Goal: Navigation & Orientation: Understand site structure

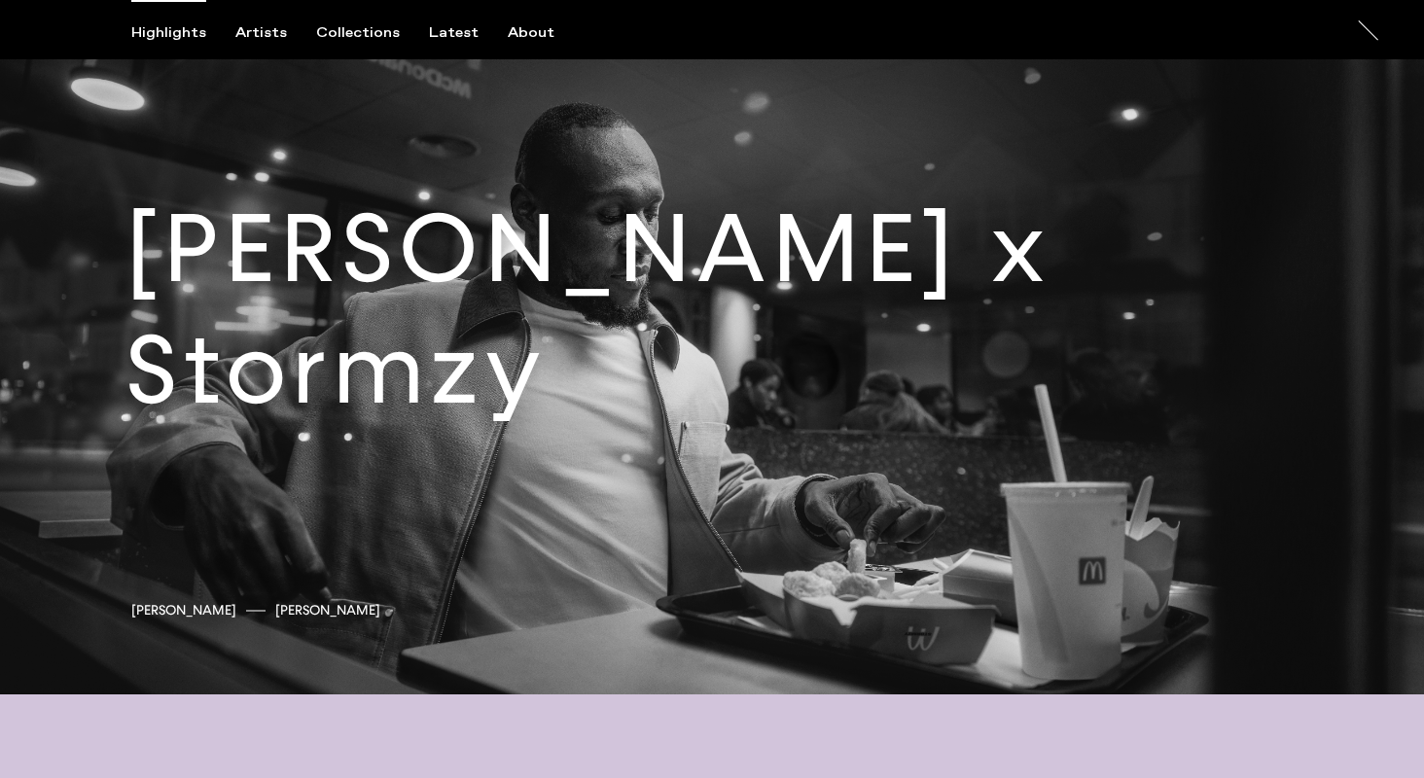
scroll to position [4478, 0]
click at [545, 302] on link at bounding box center [712, 325] width 1424 height 739
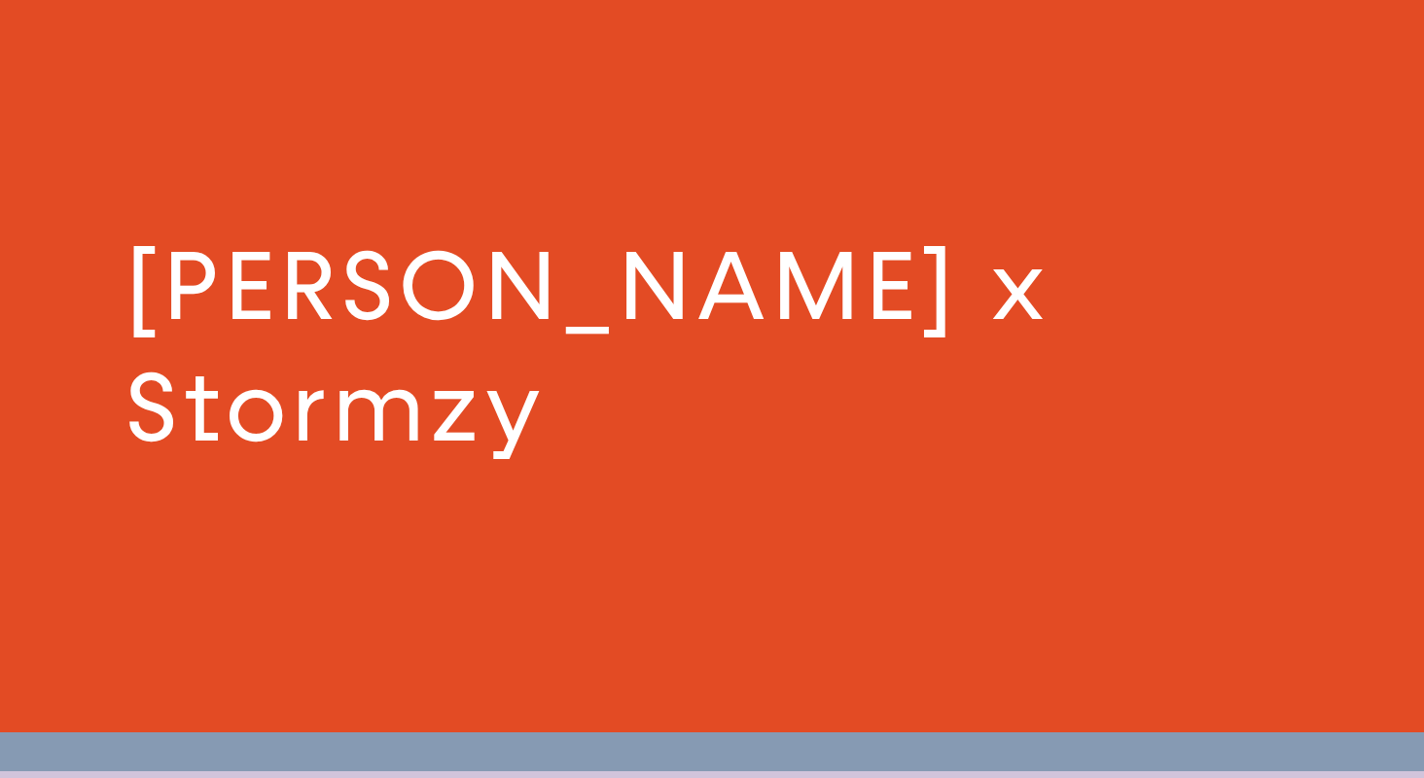
scroll to position [4434, 0]
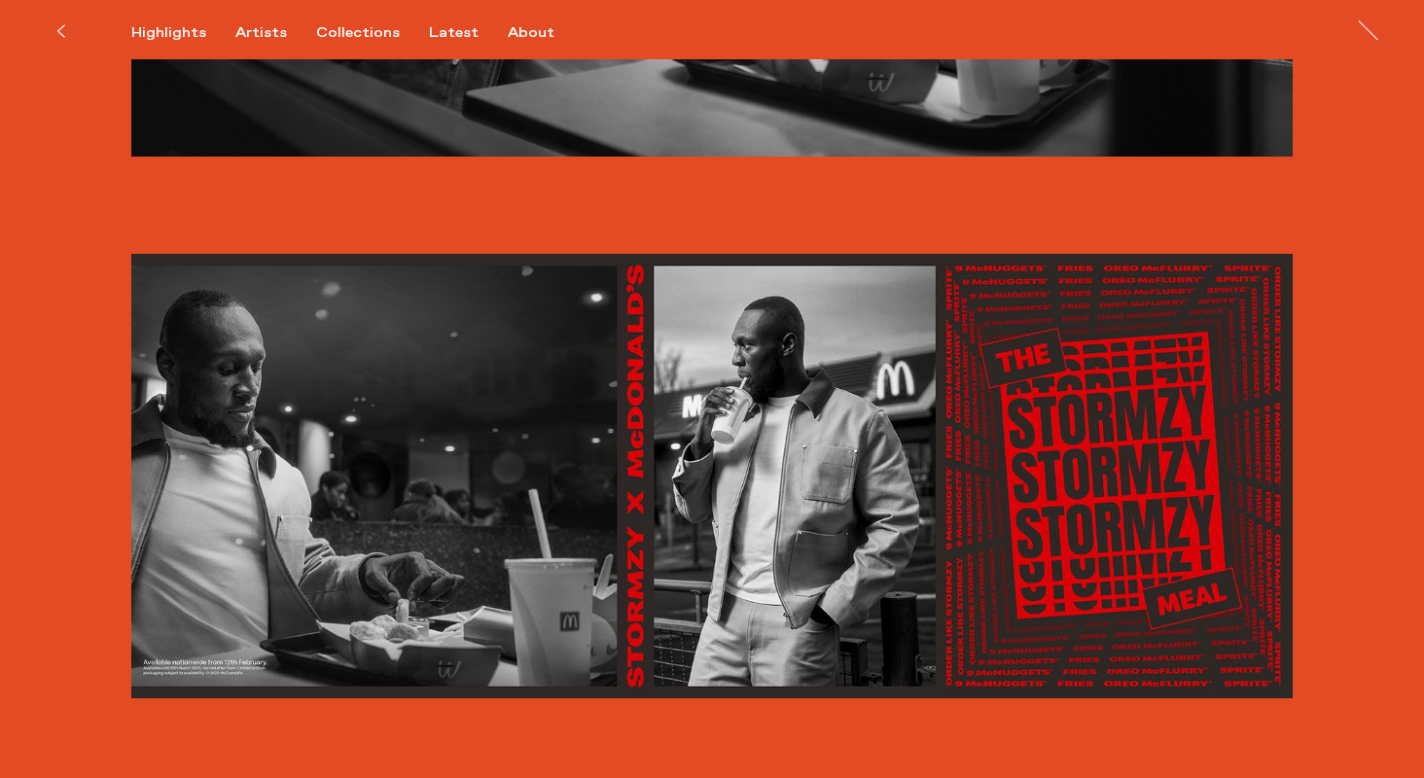
scroll to position [3484, 0]
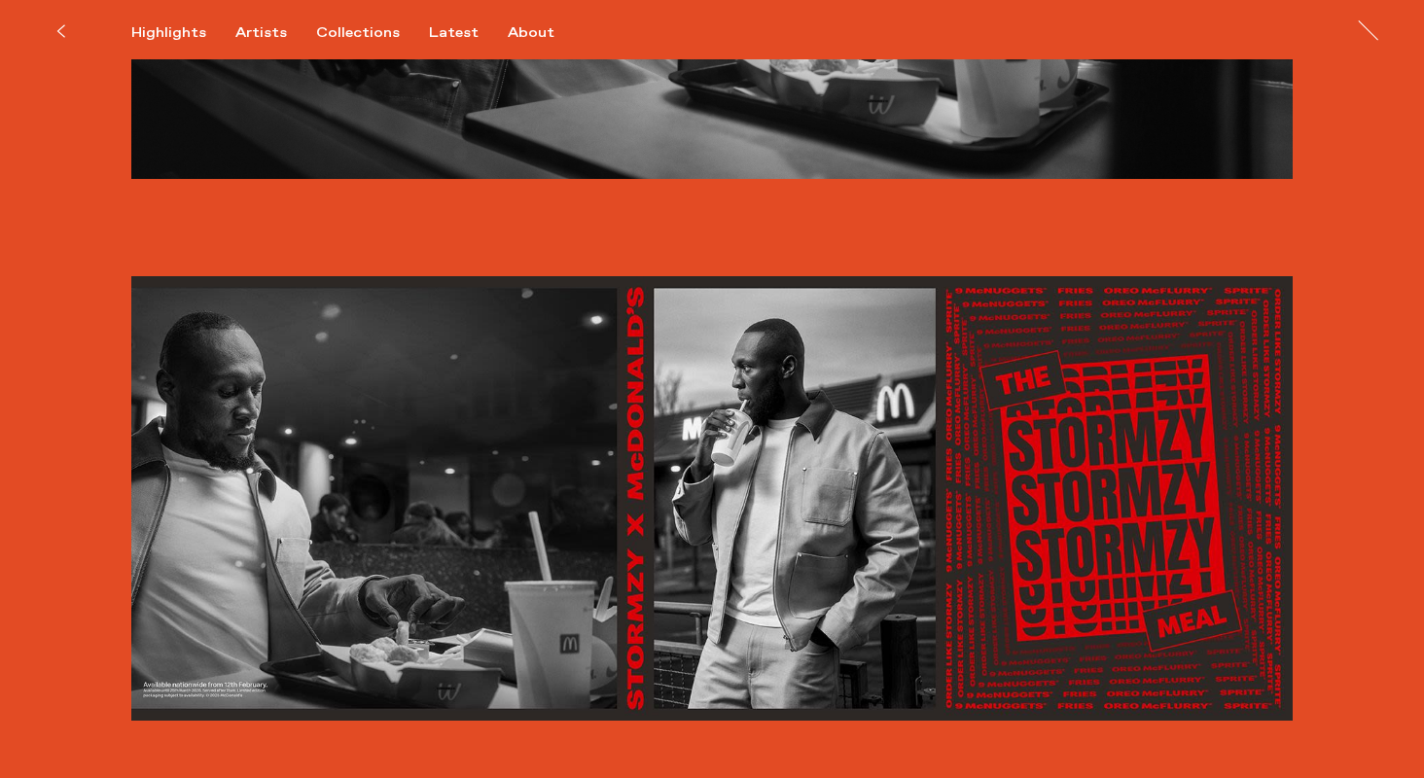
click at [59, 24] on icon at bounding box center [60, 31] width 9 height 16
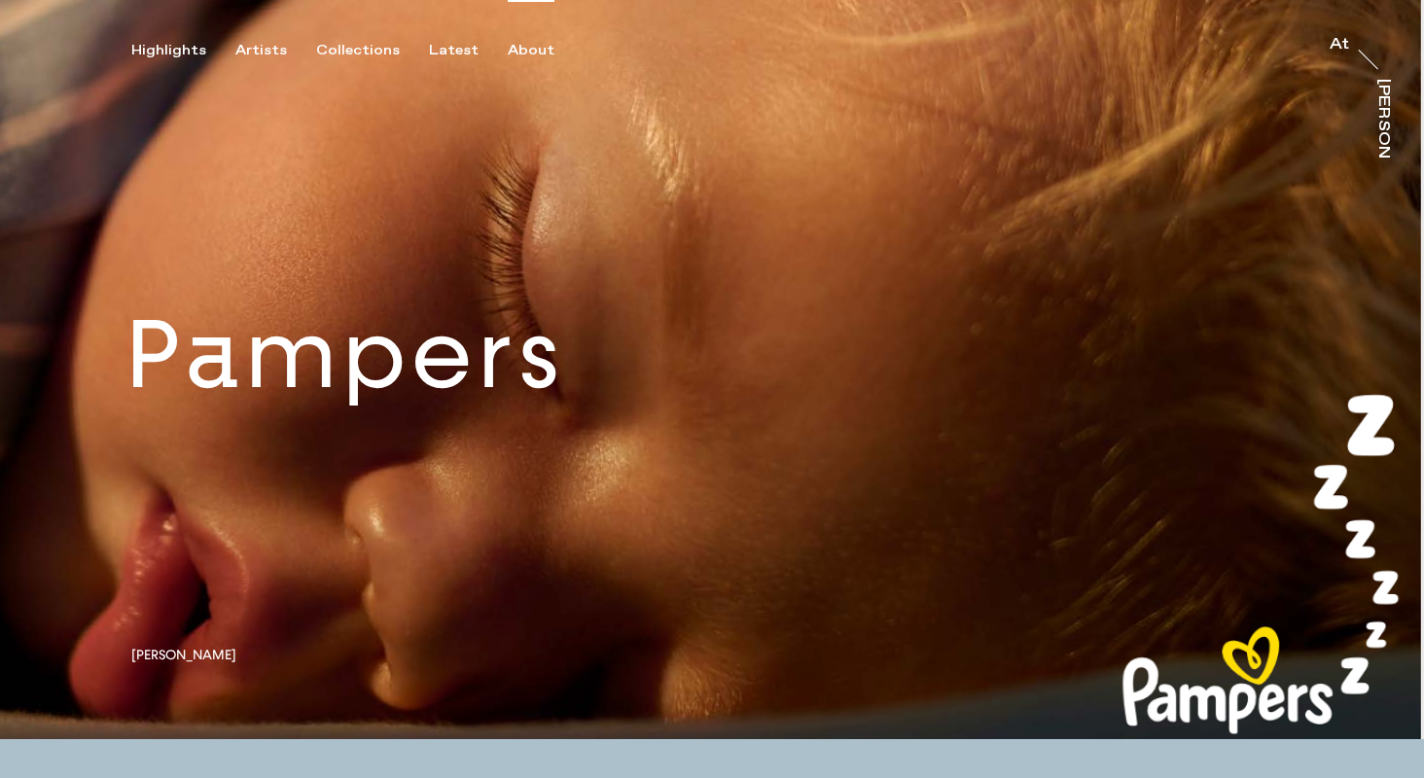
click at [524, 49] on div "About" at bounding box center [531, 51] width 47 height 18
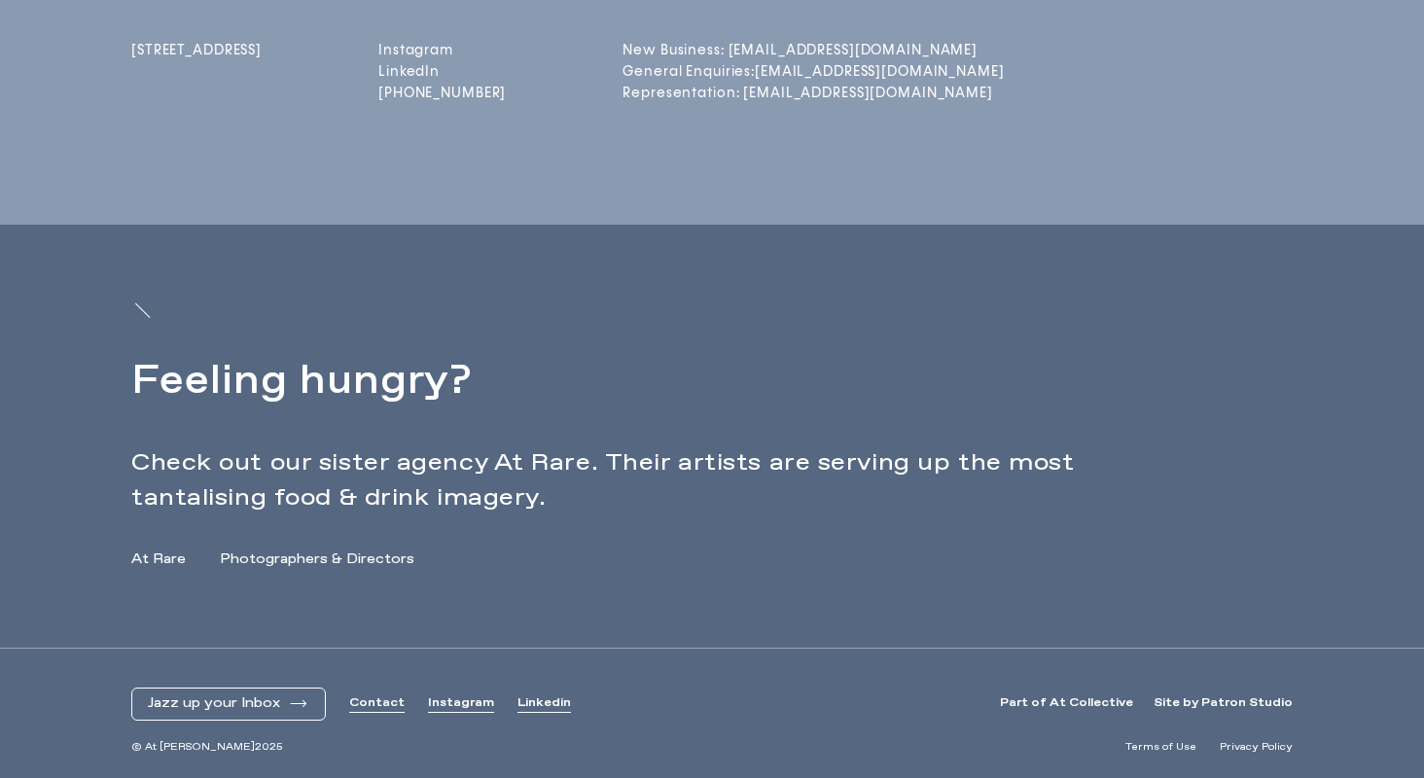
scroll to position [636, 0]
click at [1219, 741] on link "Privacy Policy" at bounding box center [1255, 747] width 73 height 15
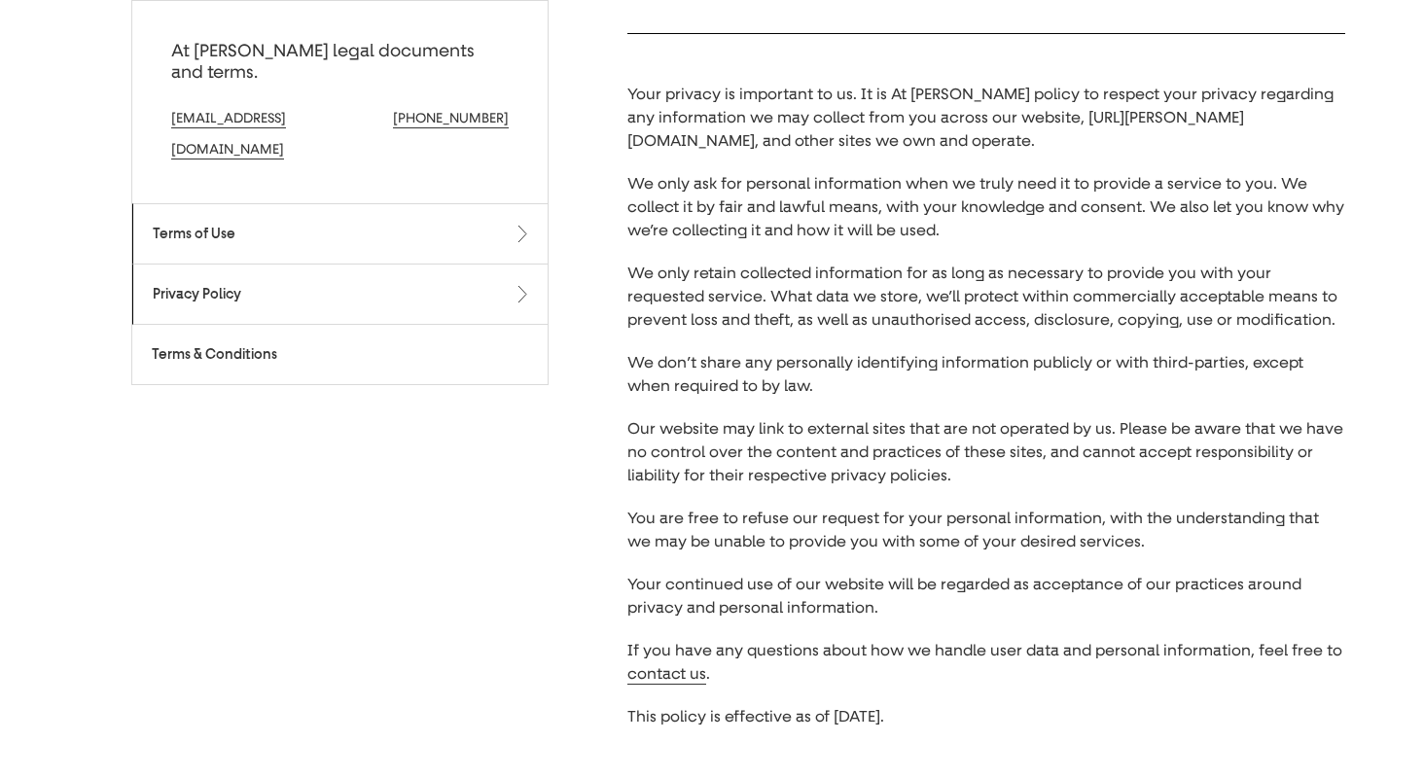
scroll to position [264, 0]
click at [184, 224] on span "Terms of Use" at bounding box center [340, 234] width 375 height 20
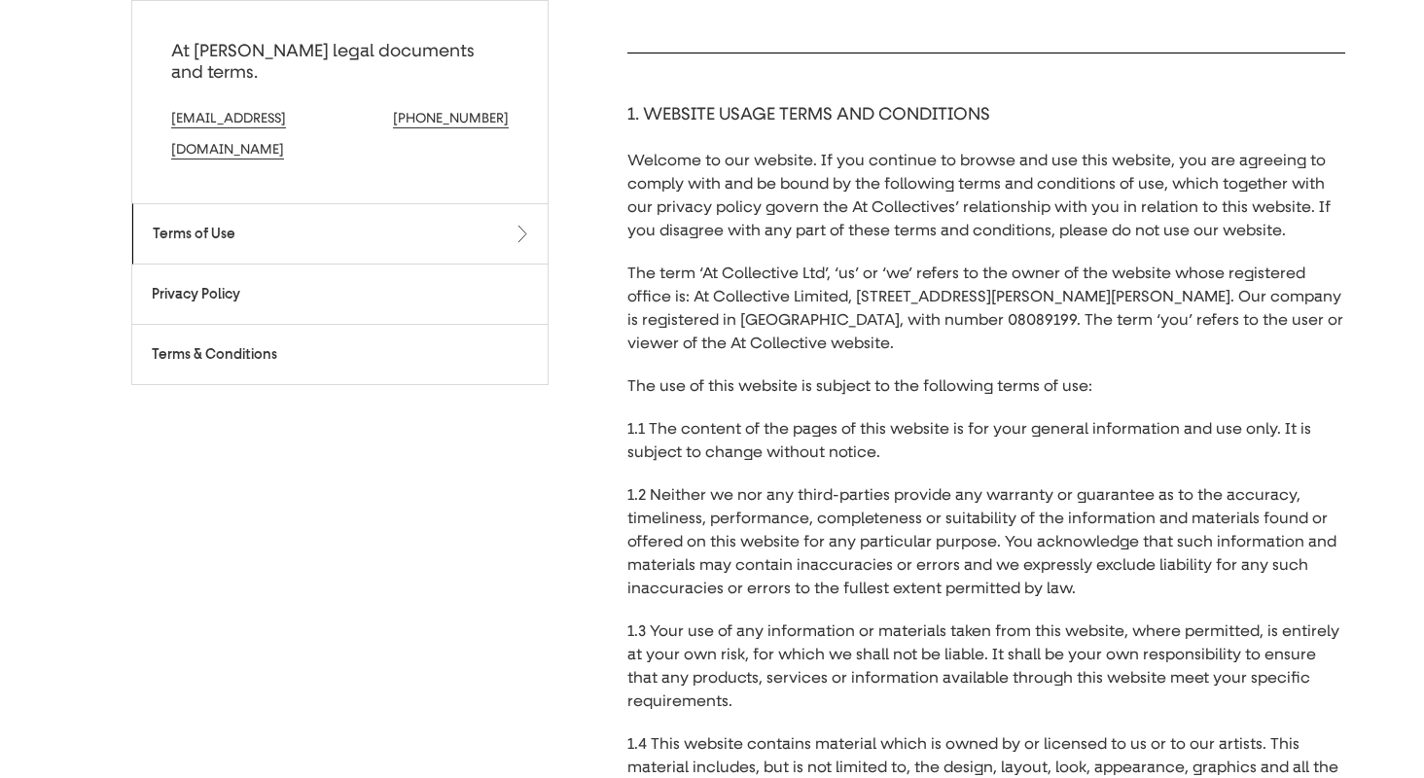
scroll to position [294, 0]
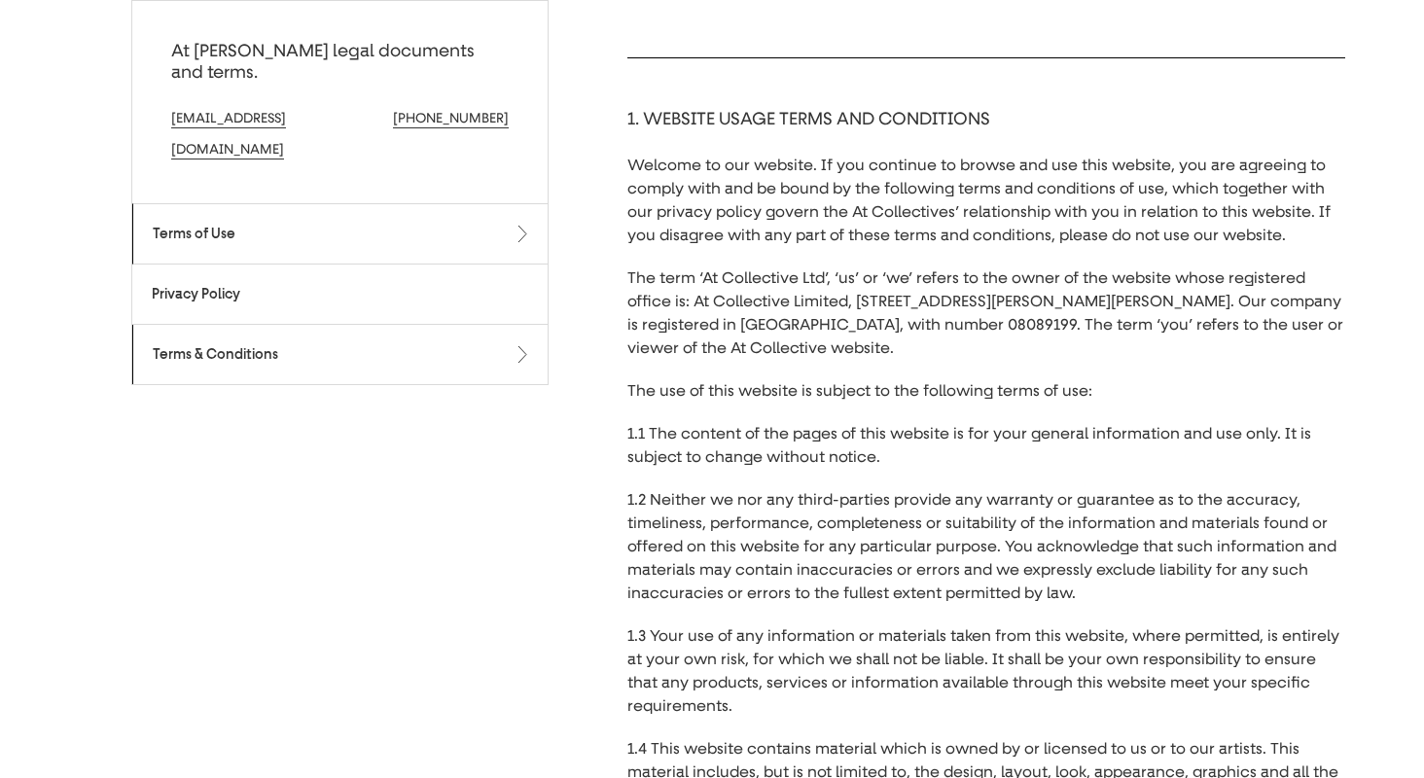
click at [248, 344] on span "Terms & Conditions" at bounding box center [340, 354] width 375 height 20
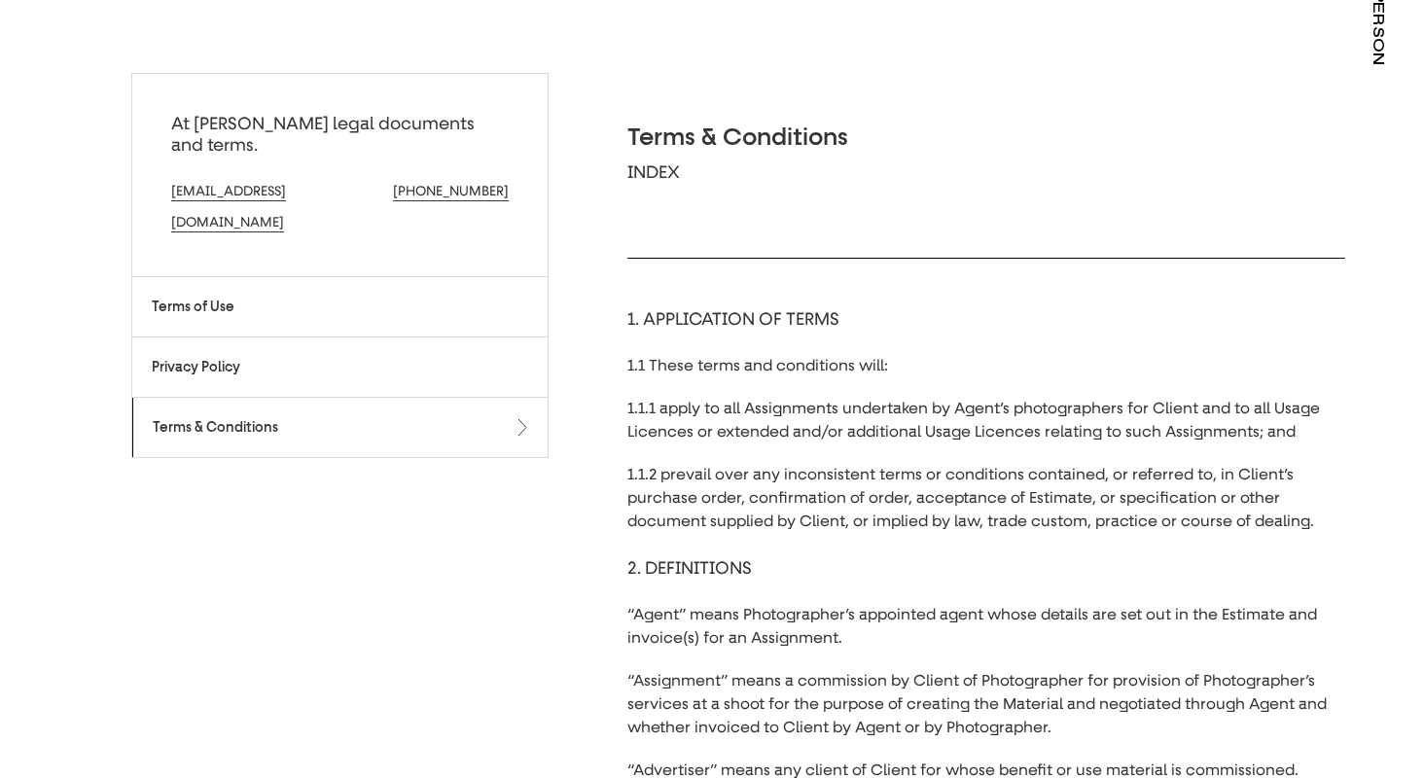
scroll to position [92, 0]
click at [257, 418] on span "Terms & Conditions" at bounding box center [340, 428] width 375 height 20
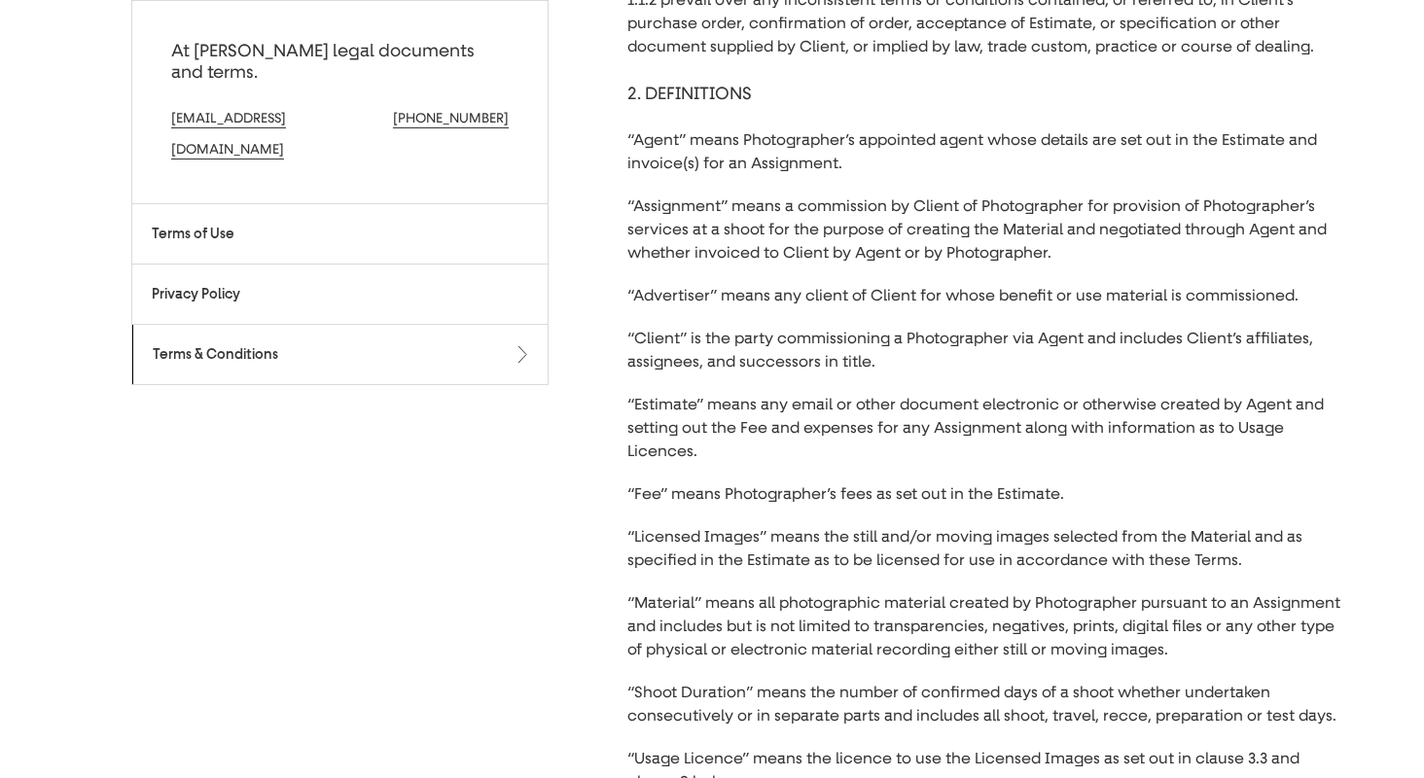
scroll to position [556, 0]
